Goal: Find contact information: Find contact information

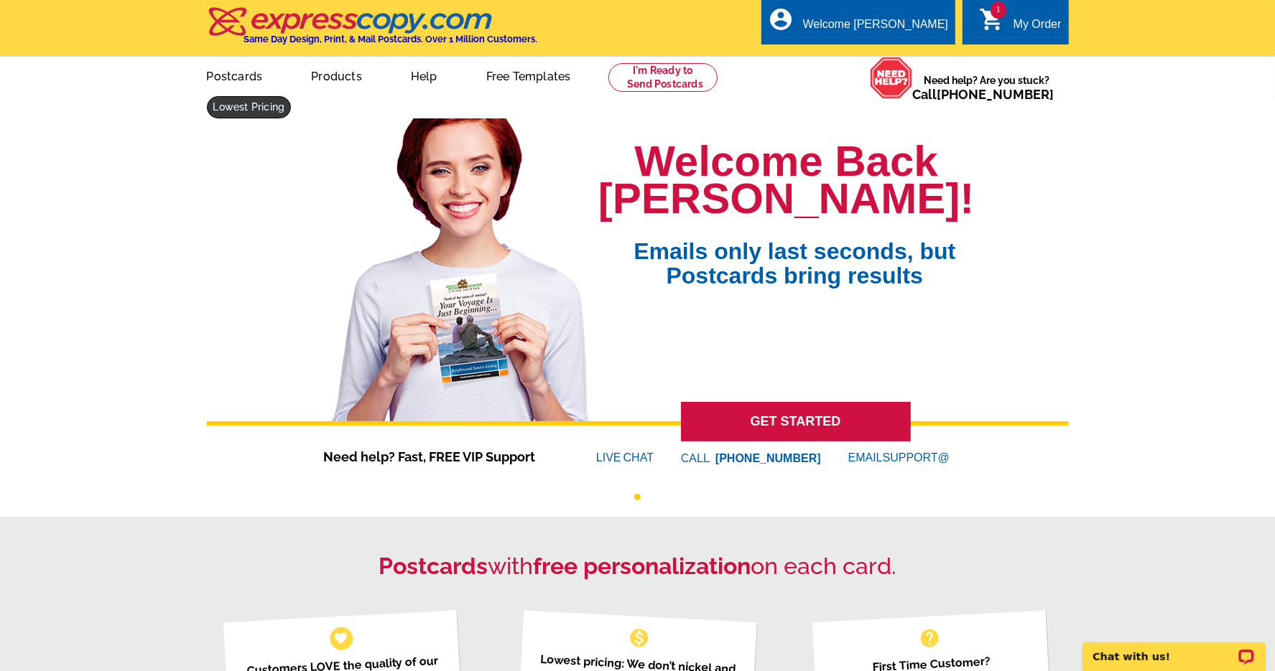
click at [233, 106] on link at bounding box center [249, 107] width 85 height 22
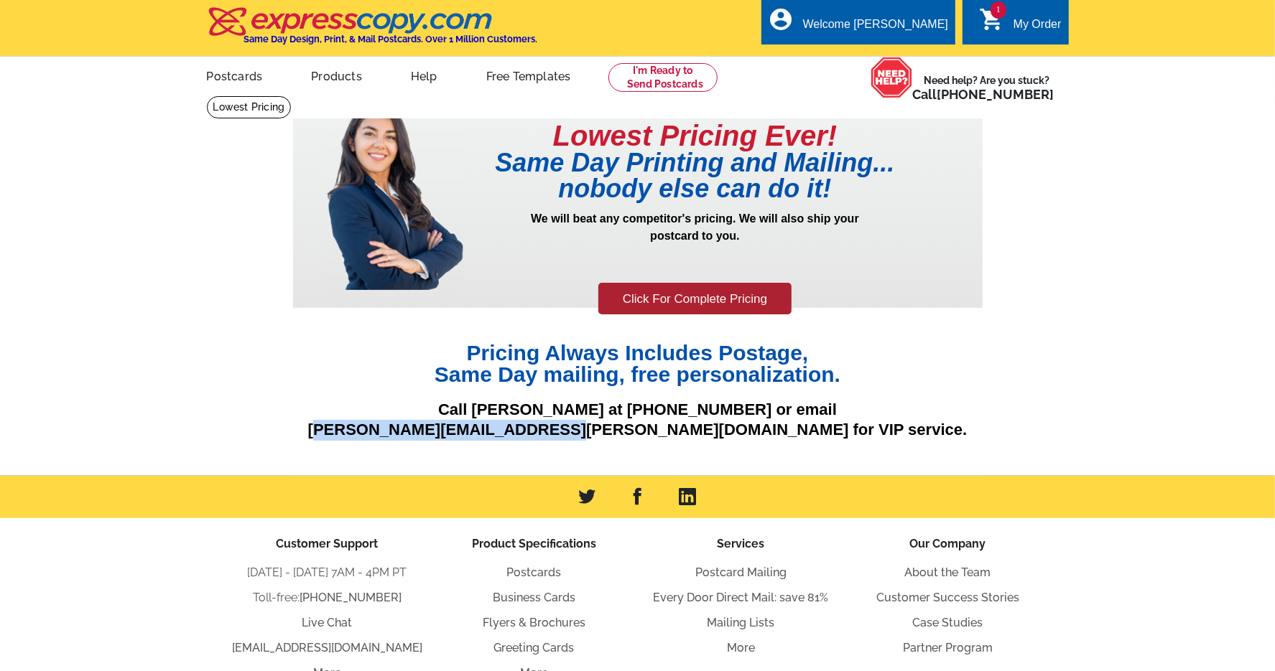
drag, startPoint x: 443, startPoint y: 430, endPoint x: 697, endPoint y: 424, distance: 253.6
click at [697, 424] on p "Call [PERSON_NAME] at [PHONE_NUMBER] or email [PERSON_NAME][EMAIL_ADDRESS][PERS…" at bounding box center [637, 420] width 689 height 41
copy p "[PERSON_NAME][EMAIL_ADDRESS][PERSON_NAME][DOMAIN_NAME]"
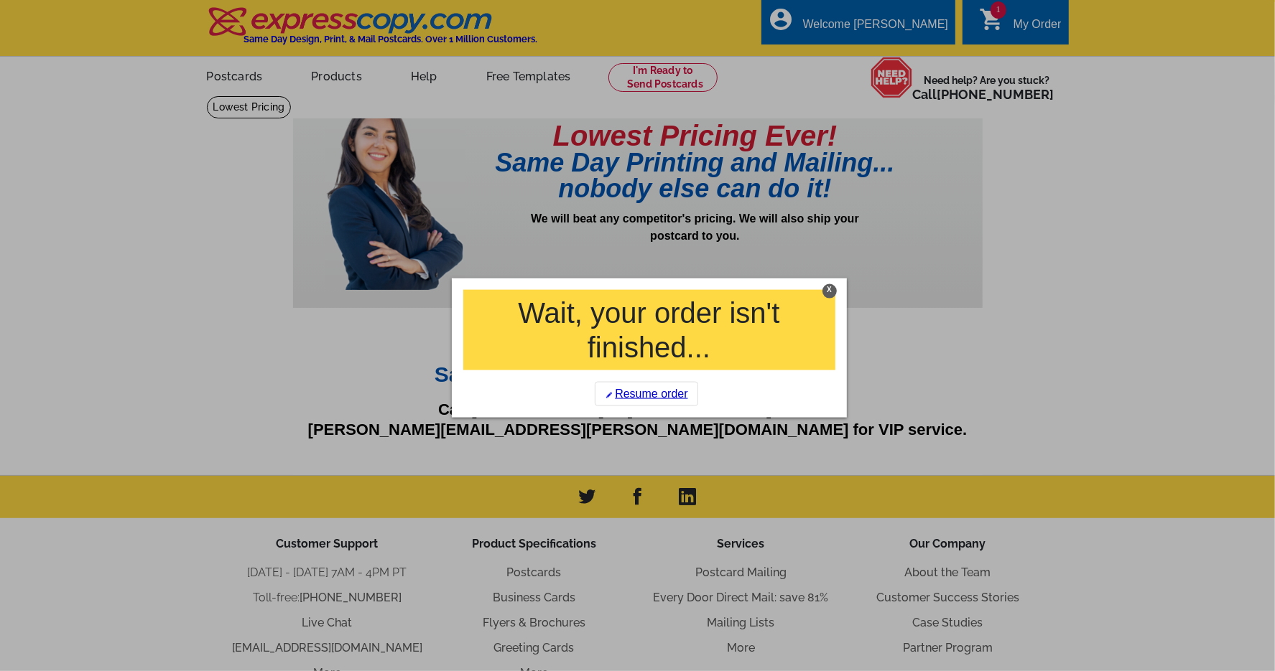
click at [930, 30] on div at bounding box center [637, 335] width 1275 height 671
click at [1041, 22] on div at bounding box center [637, 335] width 1275 height 671
click at [1018, 146] on div at bounding box center [637, 335] width 1275 height 671
click at [827, 289] on div "X" at bounding box center [829, 291] width 14 height 14
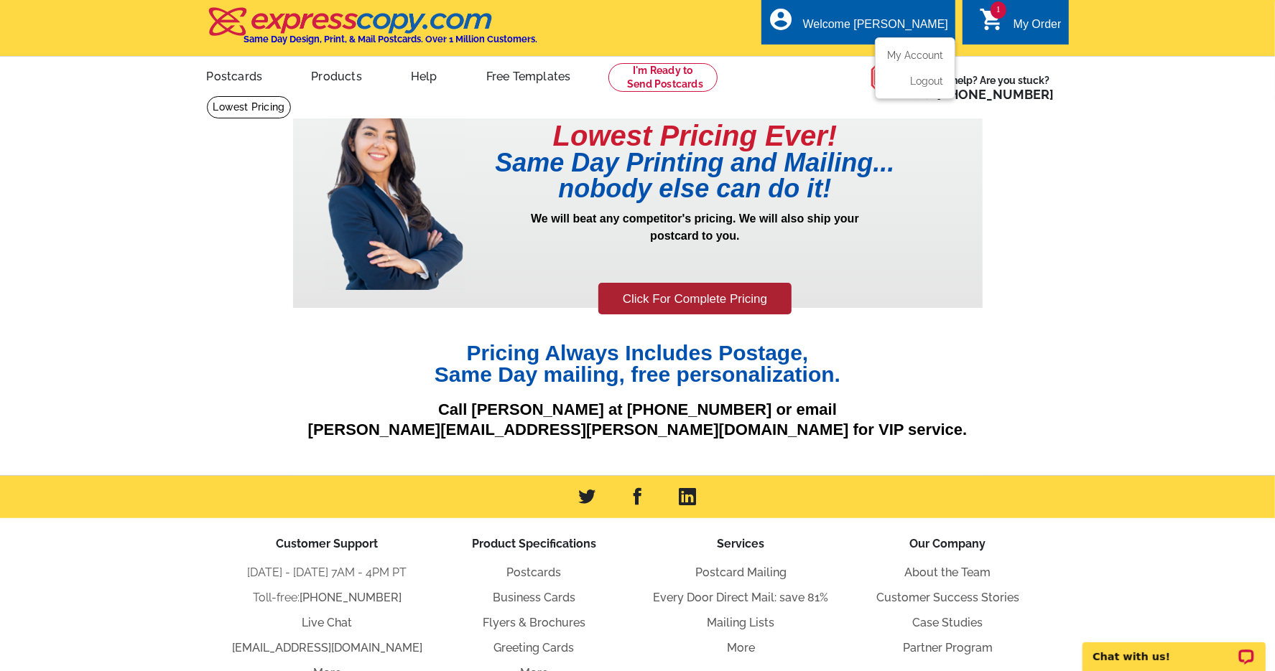
click at [850, 37] on div "Welcome [PERSON_NAME]" at bounding box center [875, 28] width 145 height 20
click at [883, 50] on li "My Account" at bounding box center [915, 59] width 78 height 19
click at [895, 50] on link "My Account" at bounding box center [912, 55] width 62 height 13
click at [895, 60] on link "My Account" at bounding box center [912, 55] width 62 height 13
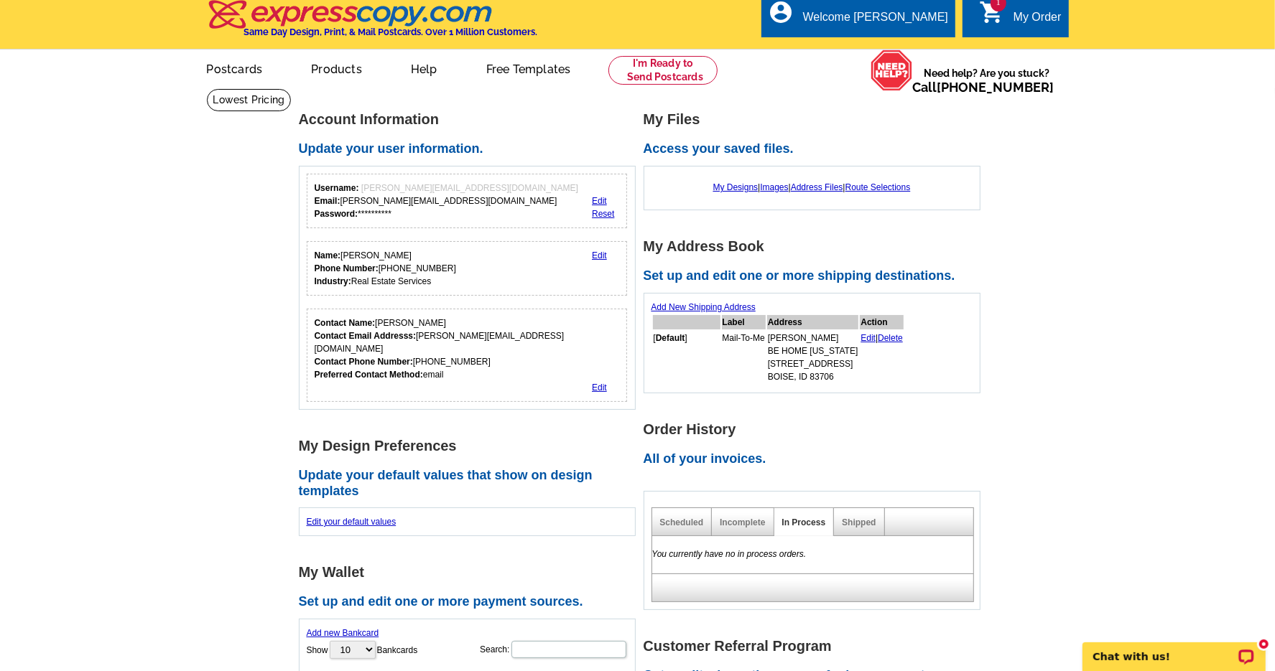
scroll to position [10, 0]
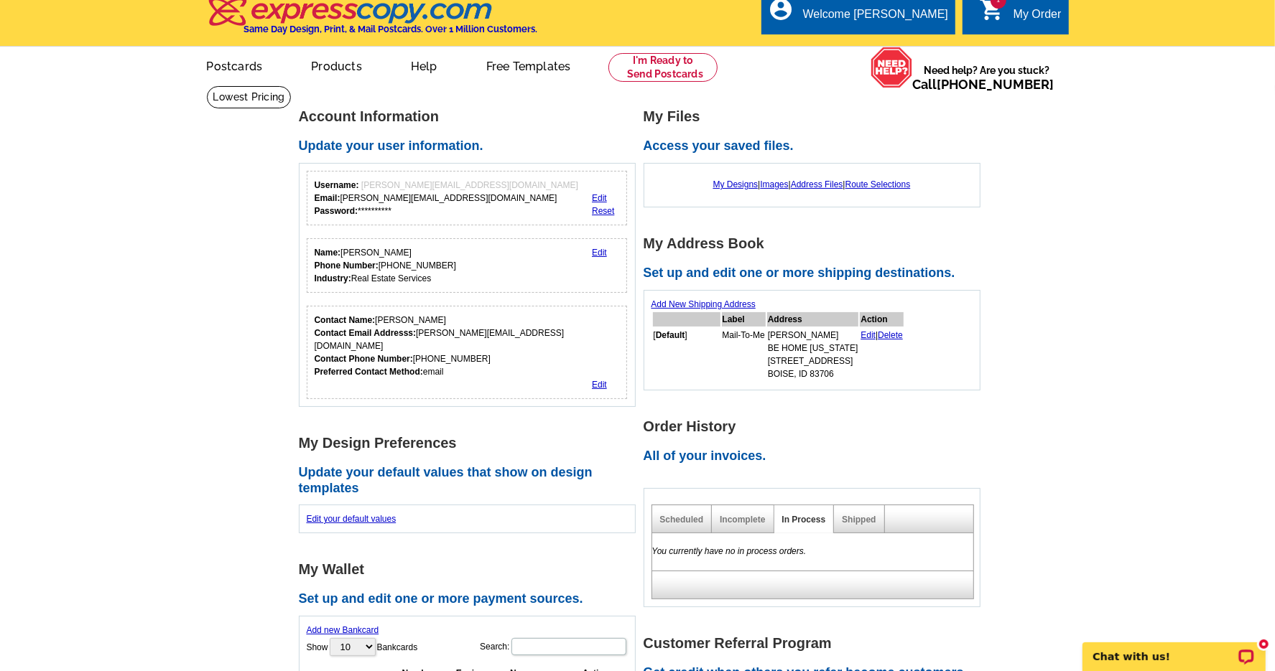
drag, startPoint x: 765, startPoint y: 332, endPoint x: 832, endPoint y: 372, distance: 78.6
click at [832, 372] on td "[PERSON_NAME] BE HOME [US_STATE] [STREET_ADDRESS]" at bounding box center [813, 354] width 92 height 53
copy td "ELIZABETH CAMPBELL BE HOME IDAHO 2216 S WHITE PINE PL BOISE, ID 83706"
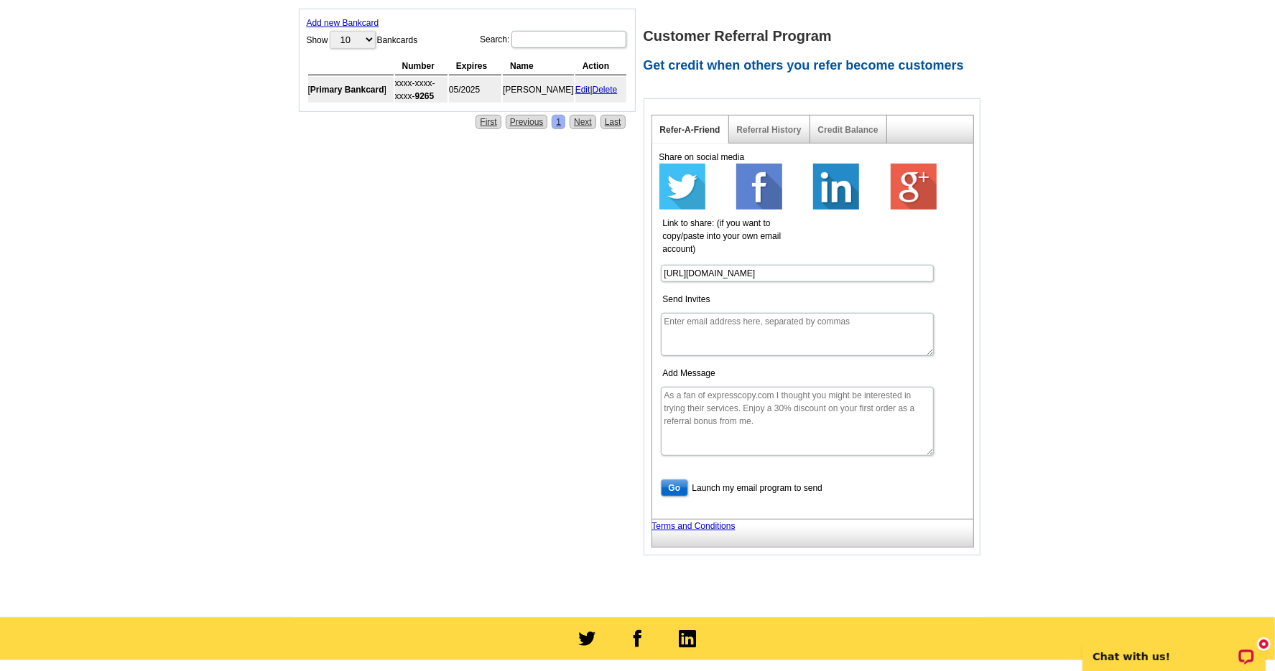
scroll to position [407, 0]
